Goal: Find contact information: Find contact information

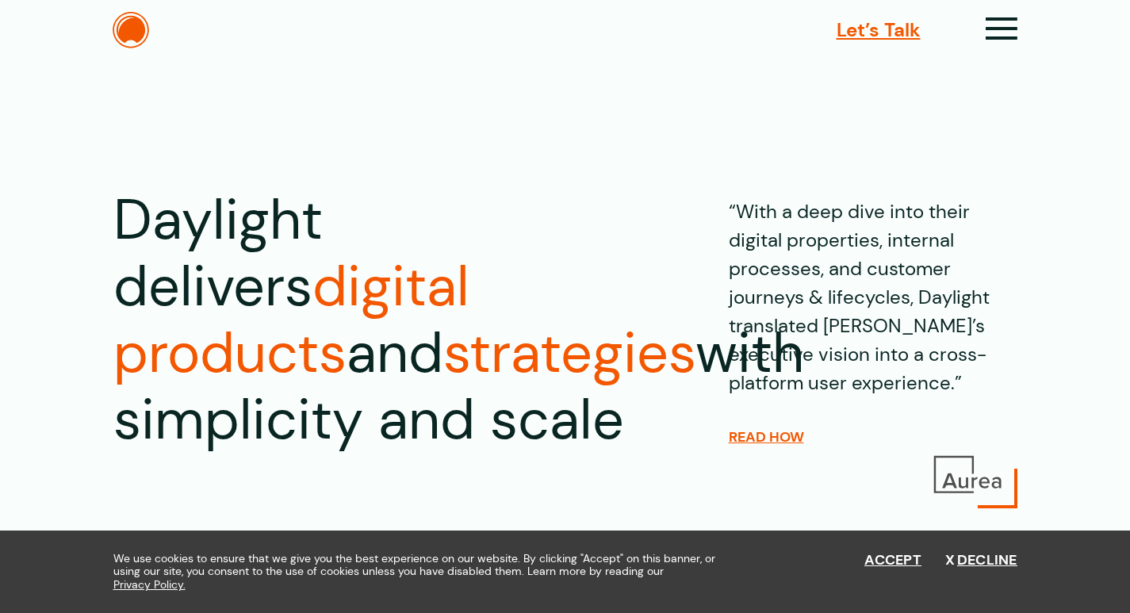
click at [920, 32] on span "Let’s Talk" at bounding box center [878, 30] width 84 height 29
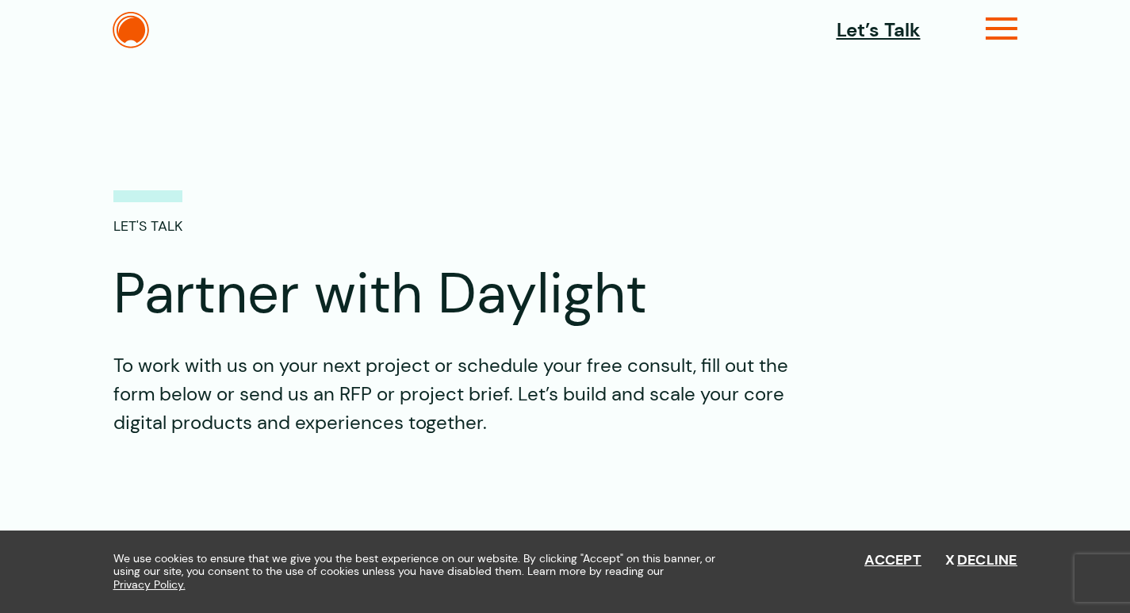
click at [1018, 34] on icon at bounding box center [1001, 35] width 33 height 17
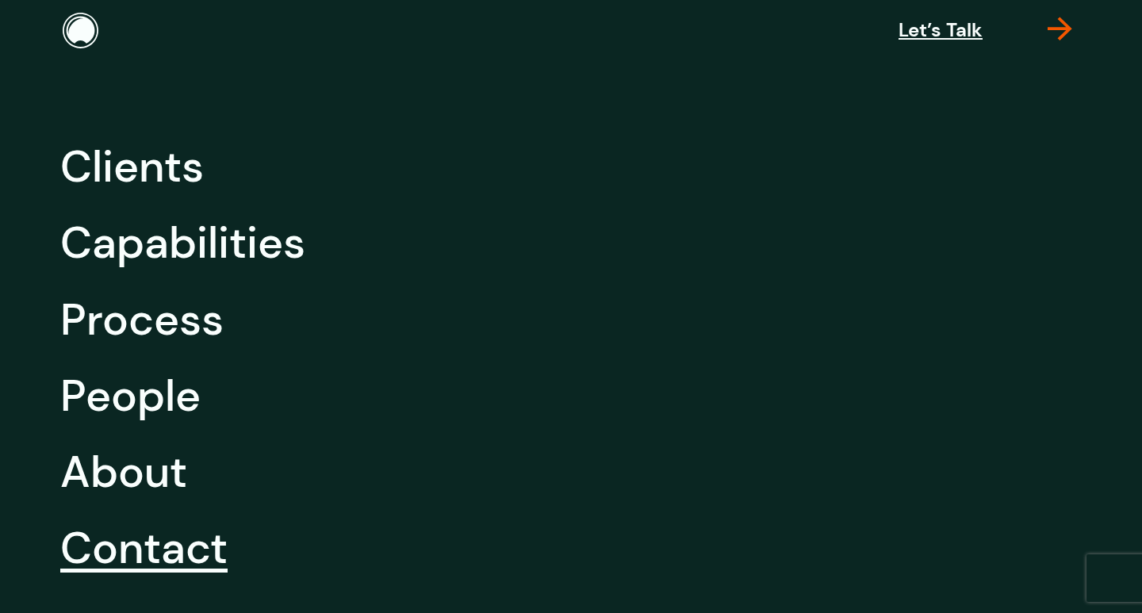
click at [1055, 33] on icon at bounding box center [1059, 37] width 25 height 17
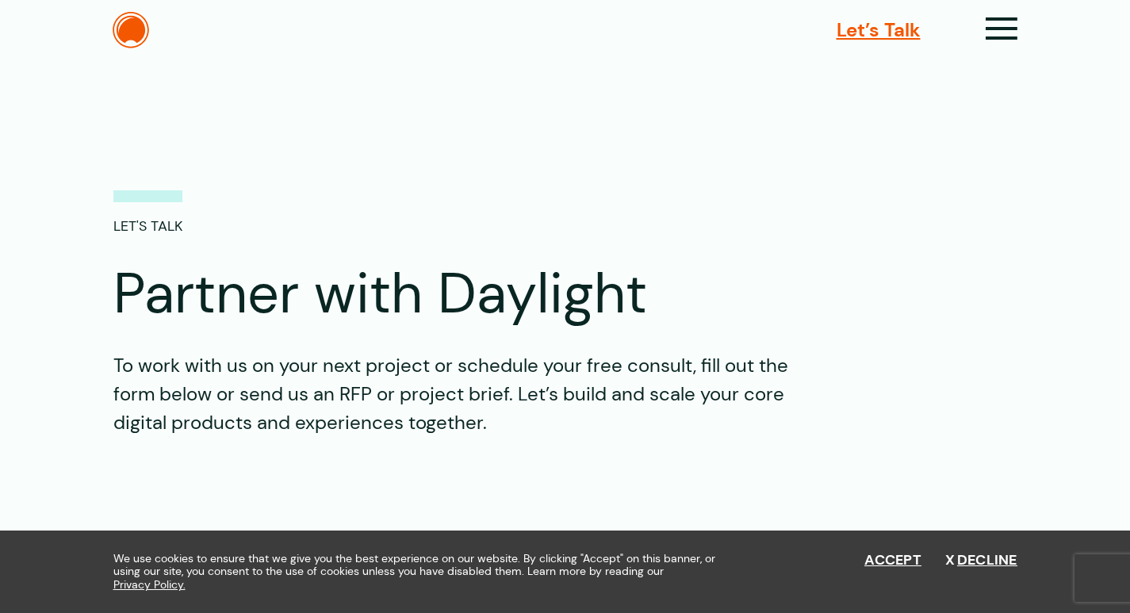
click at [920, 36] on span "Let’s Talk" at bounding box center [878, 30] width 84 height 29
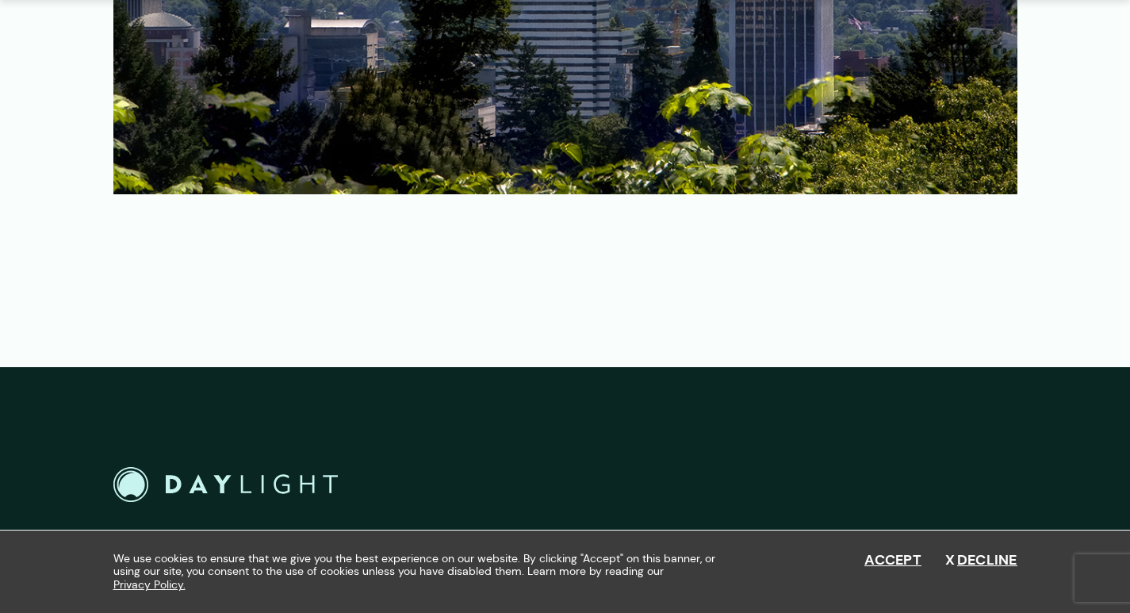
scroll to position [2511, 0]
